Goal: Information Seeking & Learning: Learn about a topic

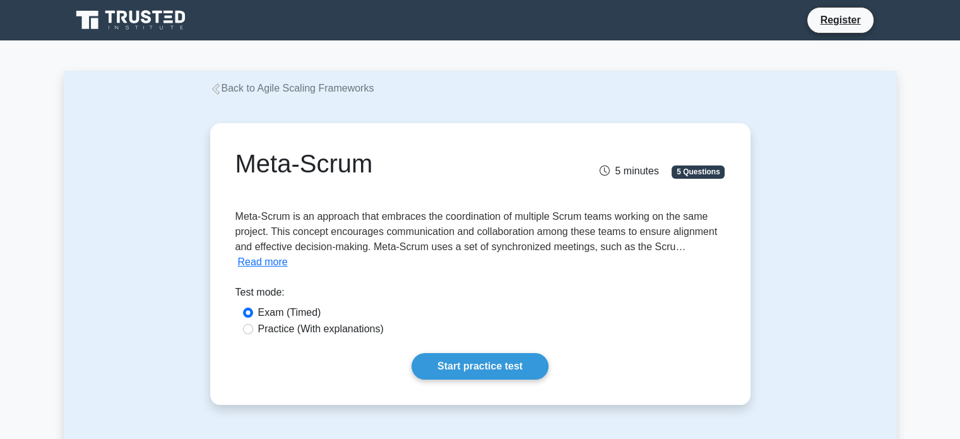
drag, startPoint x: 244, startPoint y: 168, endPoint x: 377, endPoint y: 181, distance: 134.4
click at [377, 181] on div "Meta-Scrum" at bounding box center [396, 165] width 336 height 35
click at [319, 148] on h1 "Meta-Scrum" at bounding box center [395, 163] width 321 height 30
drag, startPoint x: 317, startPoint y: 159, endPoint x: 390, endPoint y: 166, distance: 72.9
click at [390, 166] on h1 "Meta-Scrum" at bounding box center [395, 163] width 321 height 30
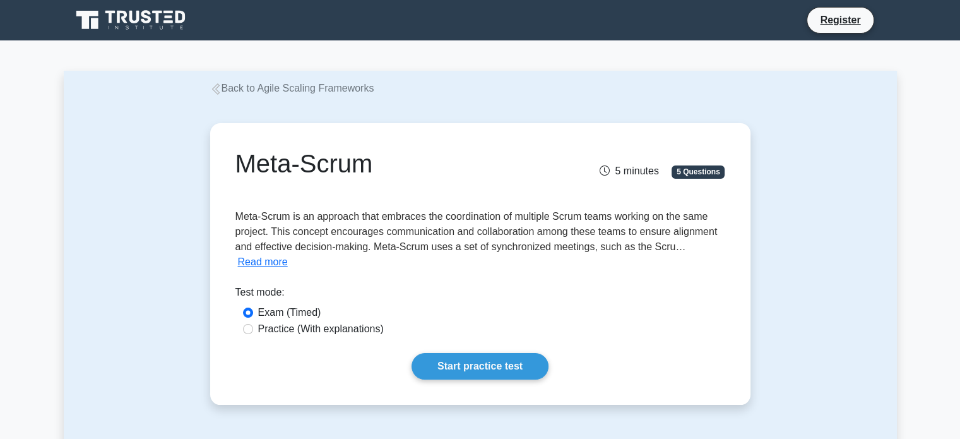
click at [263, 211] on span "Meta-Scrum is an approach that embraces the coordination of multiple Scrum team…" at bounding box center [476, 231] width 482 height 41
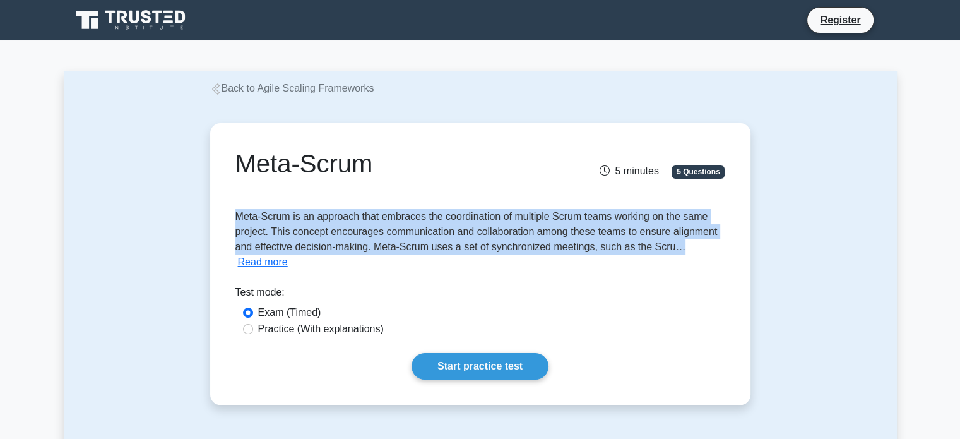
drag, startPoint x: 235, startPoint y: 215, endPoint x: 734, endPoint y: 245, distance: 500.7
click at [734, 245] on div "Meta-Scrum 5 minutes 5 Questions Meta-Scrum is an approach that embraces the co…" at bounding box center [480, 263] width 530 height 271
click at [257, 263] on button "Read more" at bounding box center [263, 261] width 50 height 15
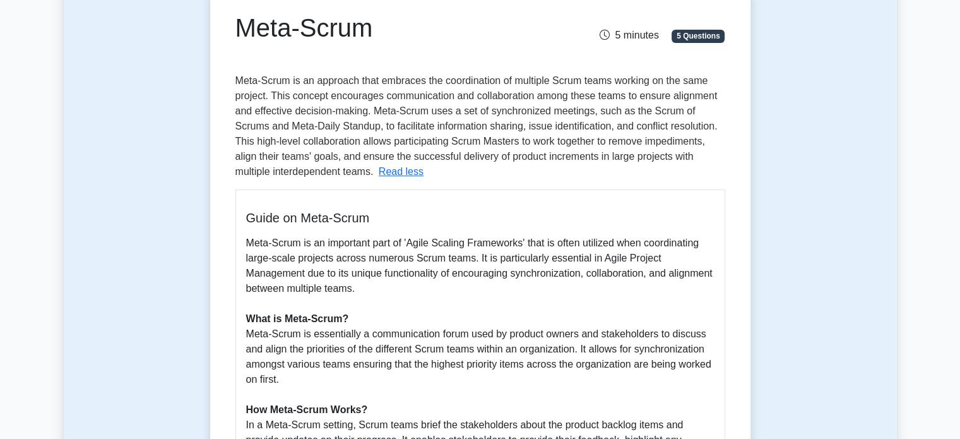
scroll to position [63, 0]
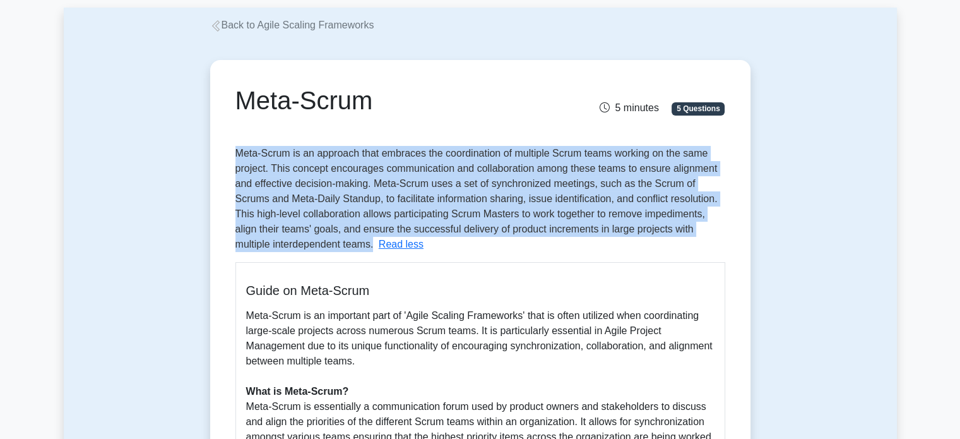
drag, startPoint x: 237, startPoint y: 152, endPoint x: 336, endPoint y: 247, distance: 136.6
click at [336, 247] on p "Meta-Scrum is an approach that embraces the coordination of multiple Scrum team…" at bounding box center [476, 199] width 482 height 102
copy span "Meta-Scrum is an approach that embraces the coordination of multiple Scrum team…"
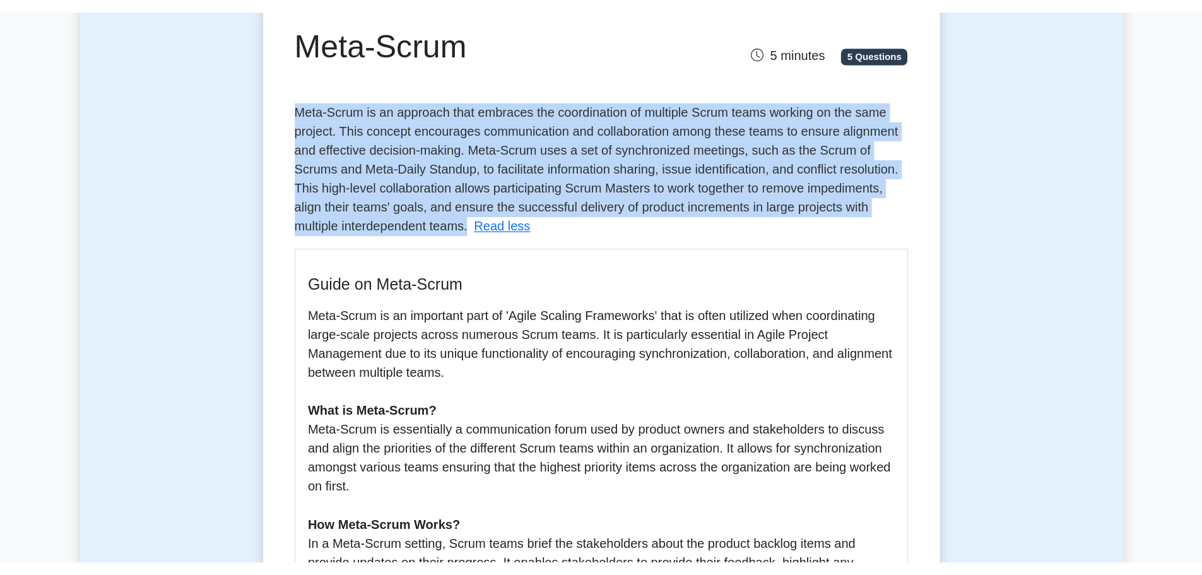
scroll to position [252, 0]
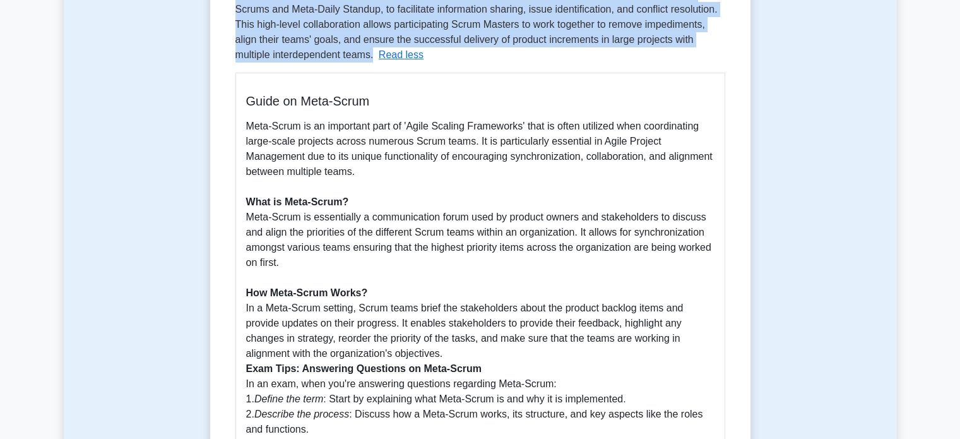
drag, startPoint x: 246, startPoint y: 203, endPoint x: 381, endPoint y: 262, distance: 147.5
click at [381, 262] on p "Meta-Scrum is an important part of 'Agile Scaling Frameworks' that is often uti…" at bounding box center [480, 316] width 468 height 394
copy p "What is Meta-Scrum? Meta-Scrum is essentially a communication forum used by pro…"
